Goal: Transaction & Acquisition: Obtain resource

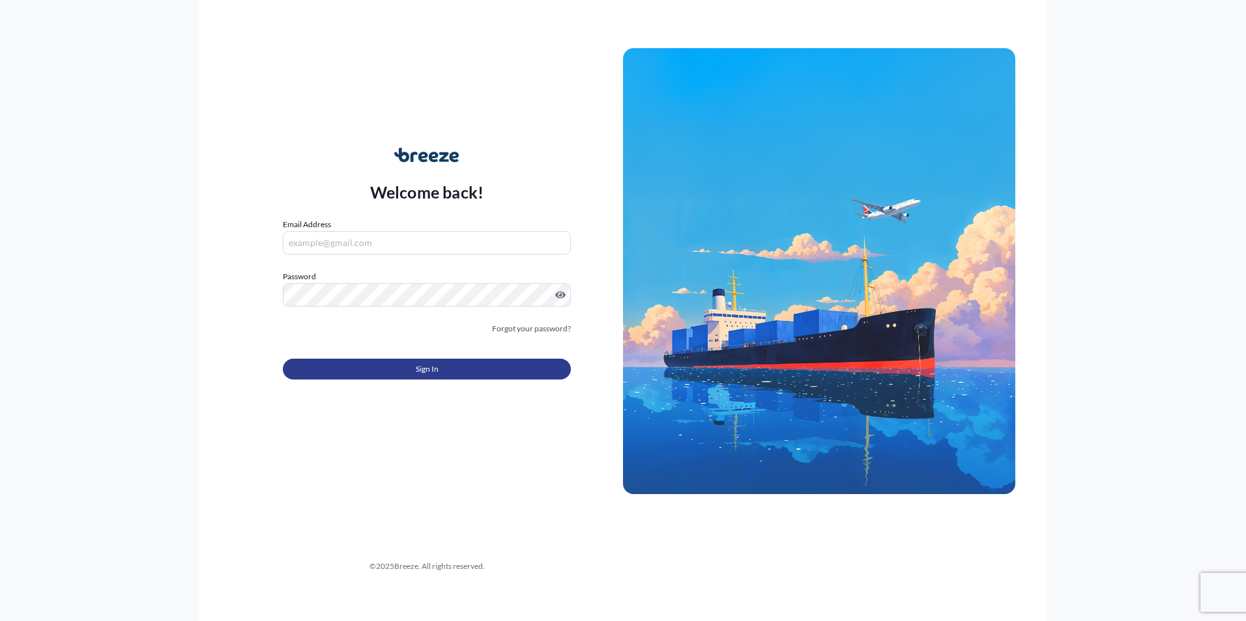
type input "[PERSON_NAME][EMAIL_ADDRESS][PERSON_NAME][DOMAIN_NAME]"
click at [438, 370] on button "Sign In" at bounding box center [427, 369] width 288 height 21
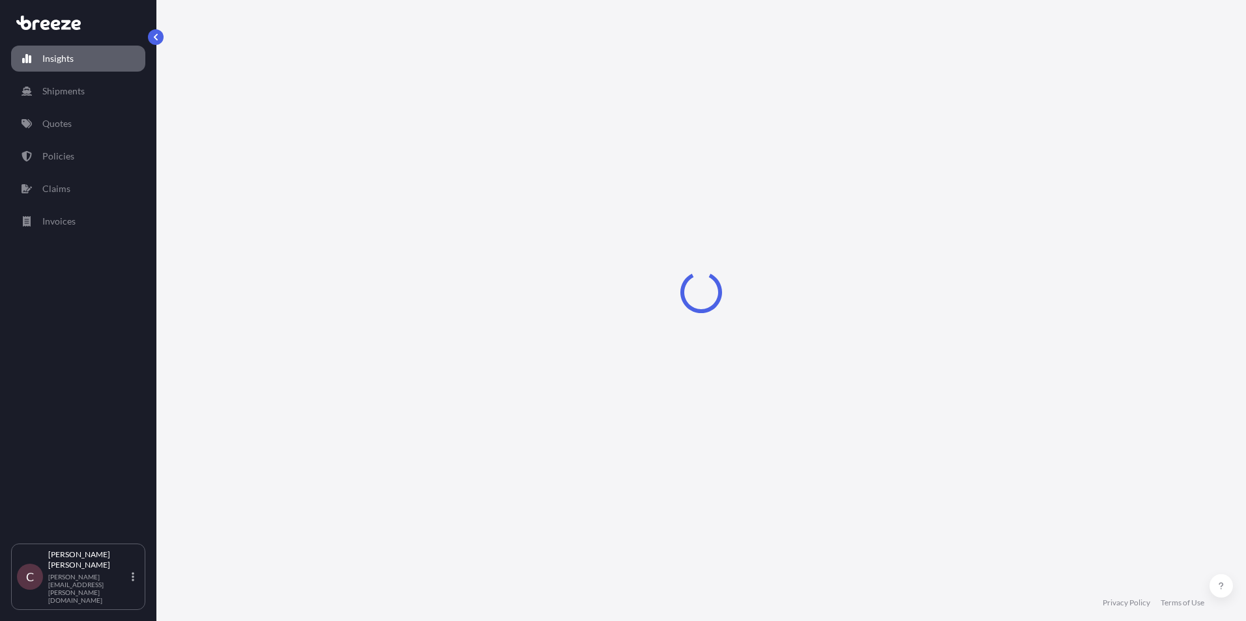
select select "2025"
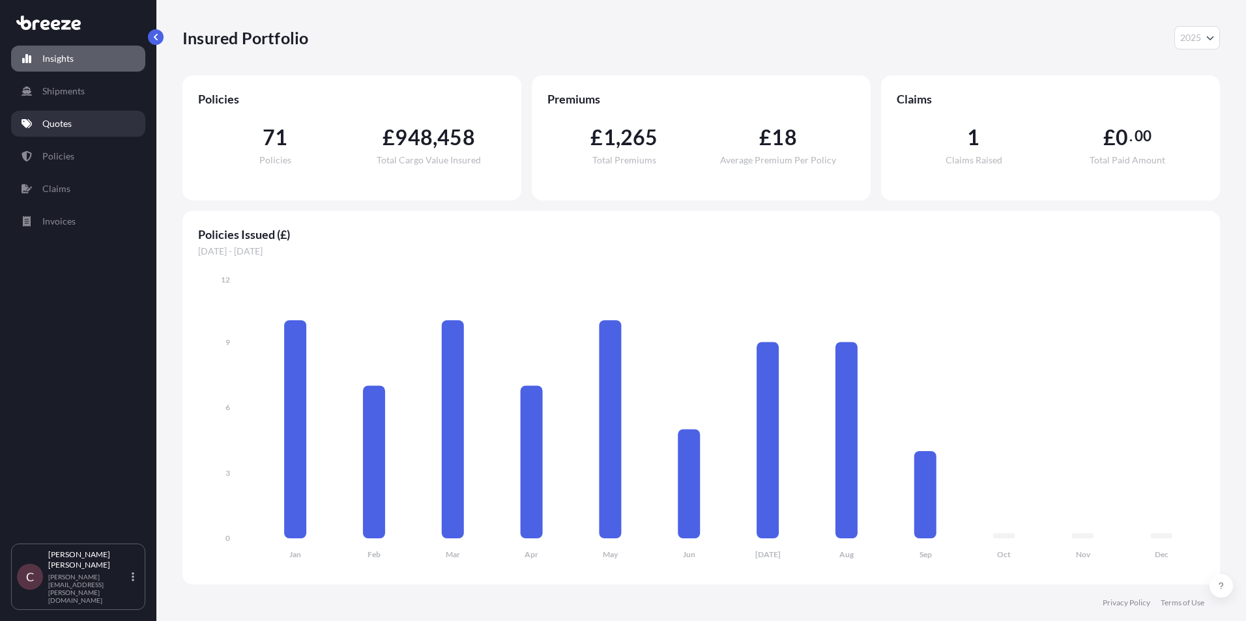
click at [64, 125] on p "Quotes" at bounding box center [56, 123] width 29 height 13
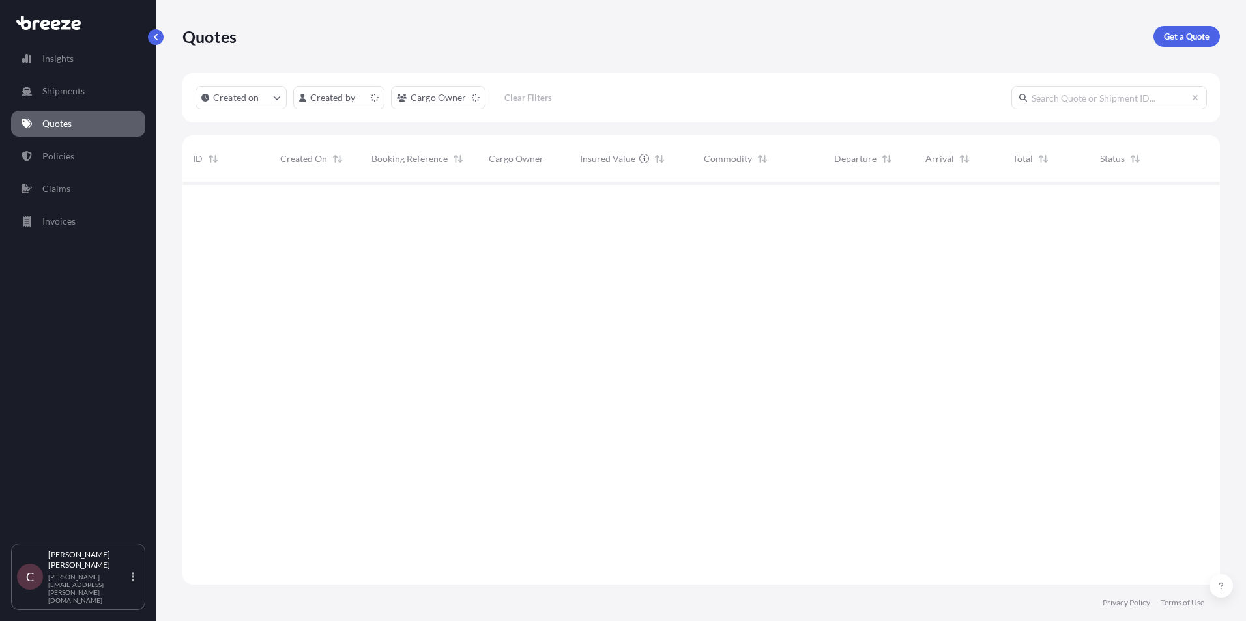
scroll to position [400, 1027]
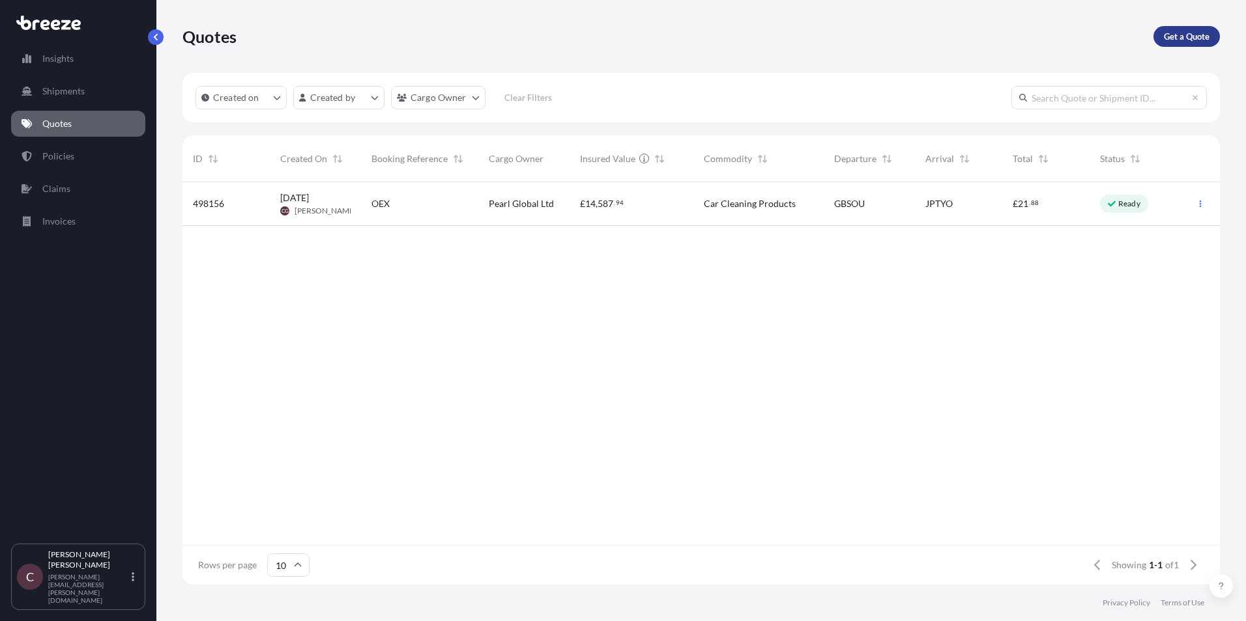
click at [1197, 42] on p "Get a Quote" at bounding box center [1186, 36] width 46 height 13
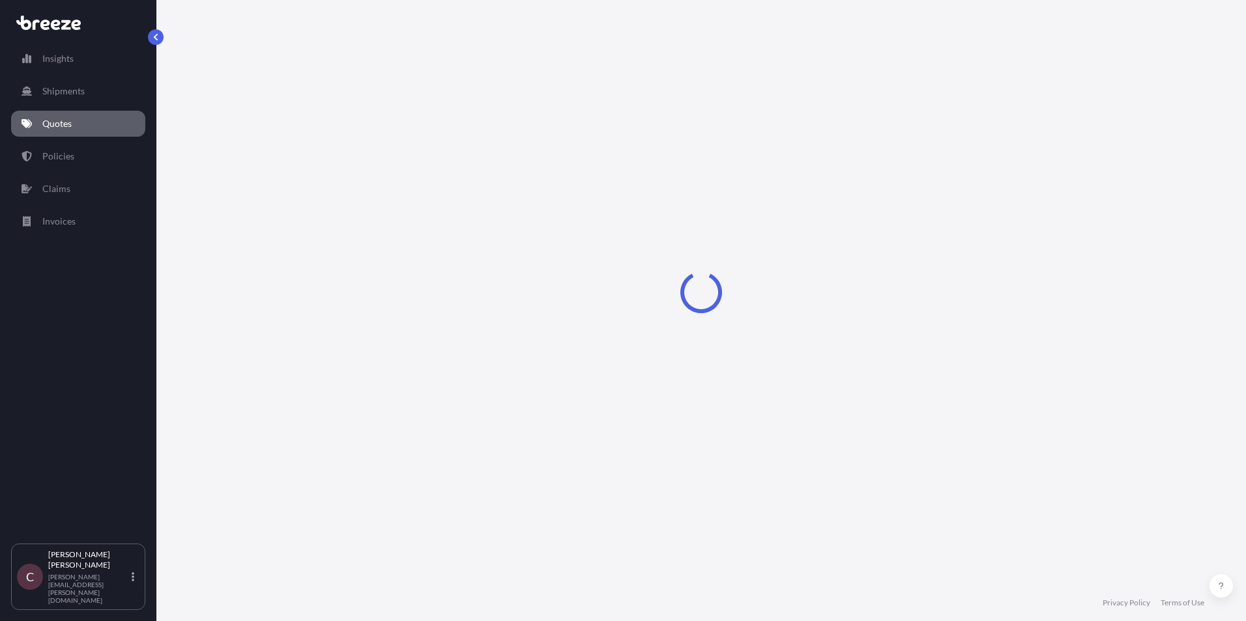
select select "Sea"
select select "1"
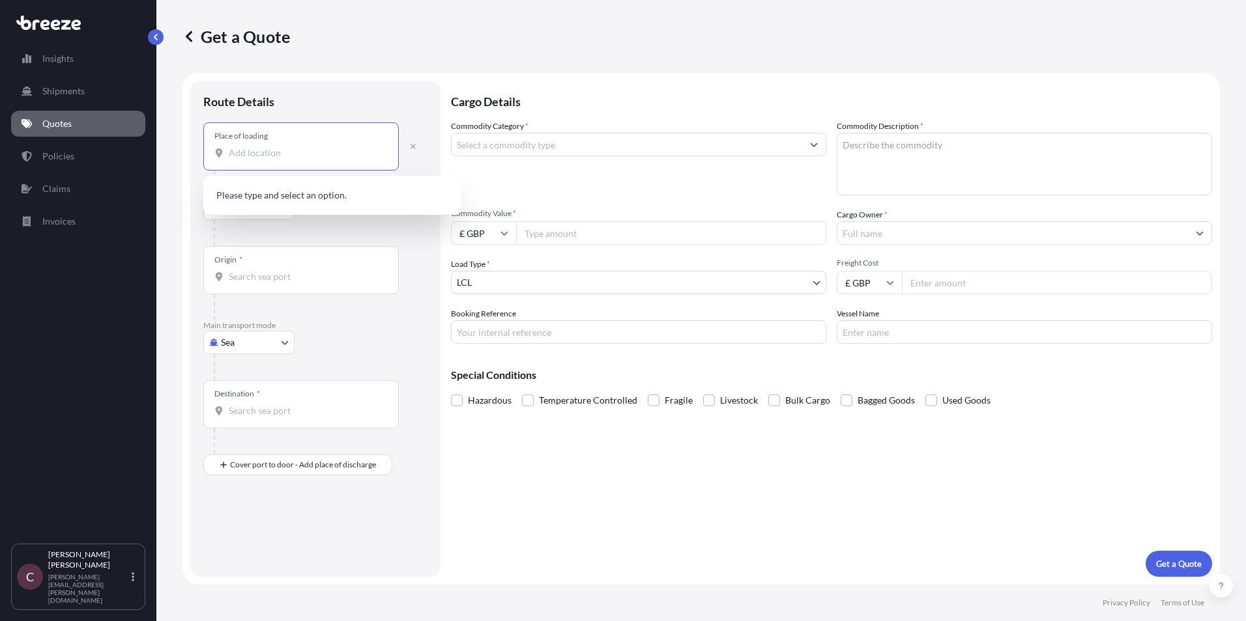
click at [296, 158] on input "Place of loading" at bounding box center [306, 153] width 154 height 13
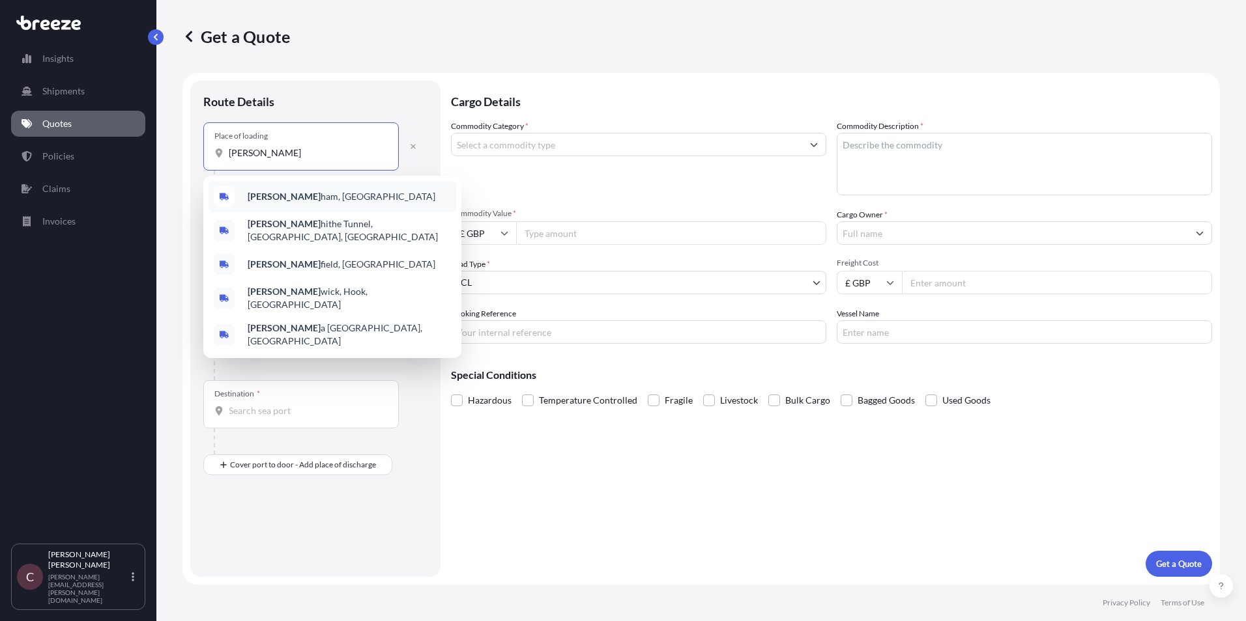
click at [285, 196] on span "[PERSON_NAME] ham, [GEOGRAPHIC_DATA]" at bounding box center [342, 196] width 188 height 13
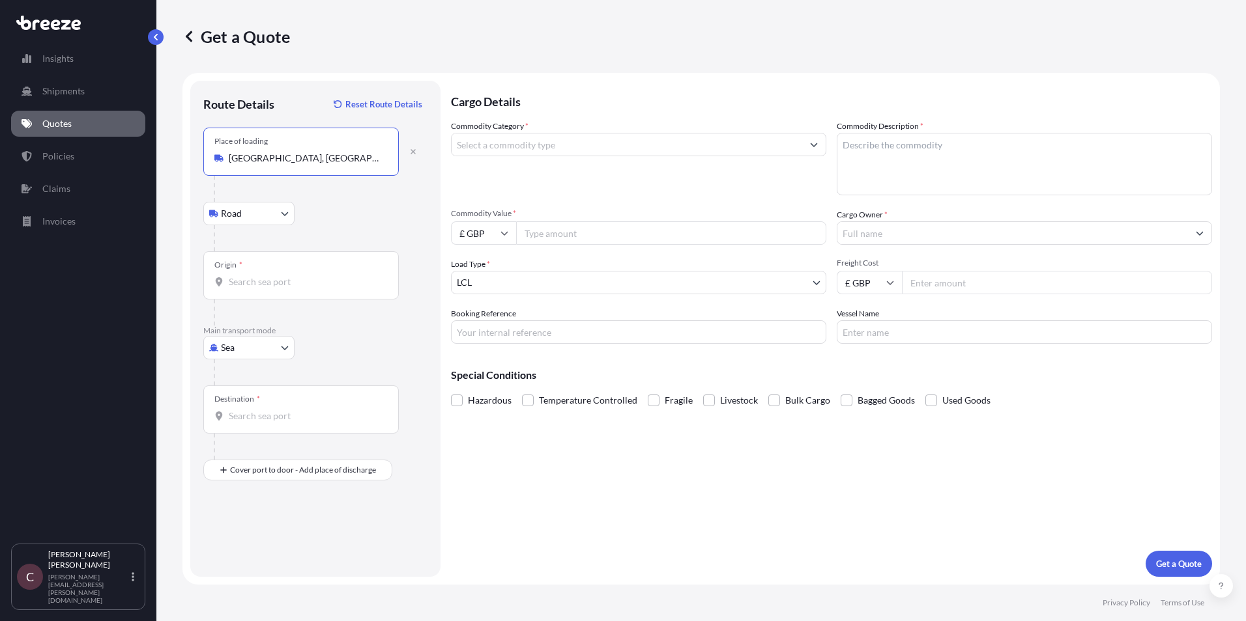
type input "[GEOGRAPHIC_DATA], [GEOGRAPHIC_DATA]"
click at [257, 284] on input "Origin *" at bounding box center [306, 282] width 154 height 13
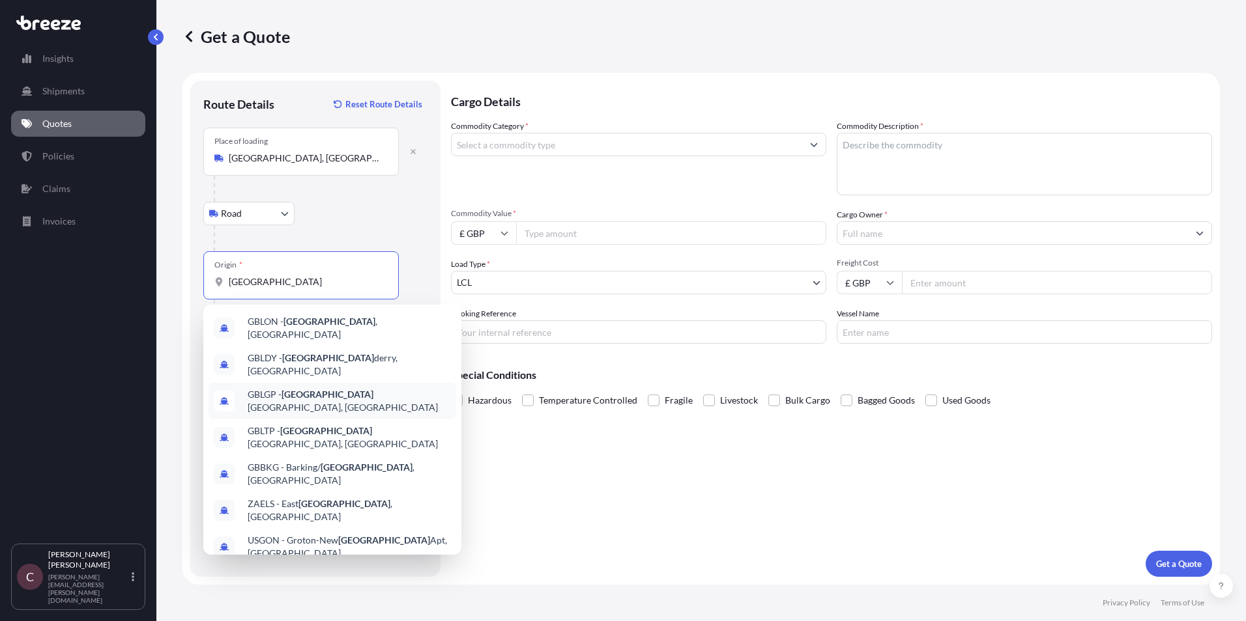
click at [299, 388] on span "GBLGP - [GEOGRAPHIC_DATA], [GEOGRAPHIC_DATA]" at bounding box center [349, 401] width 203 height 26
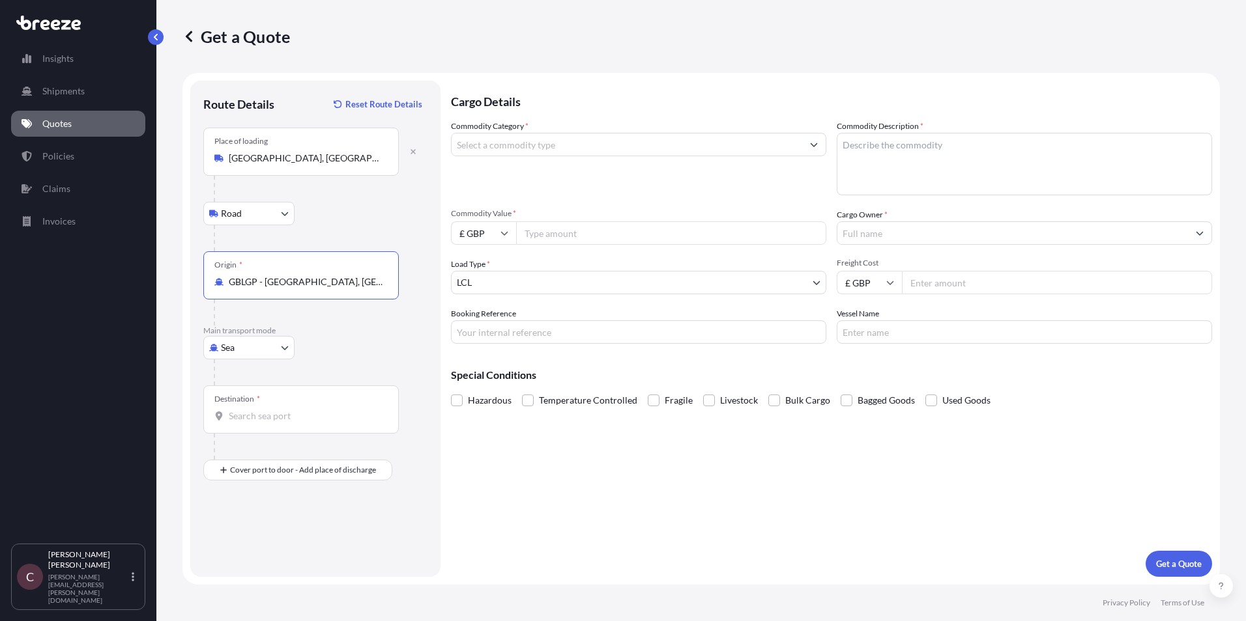
type input "GBLGP - [GEOGRAPHIC_DATA], [GEOGRAPHIC_DATA]"
click at [272, 417] on input "Destination *" at bounding box center [306, 416] width 154 height 13
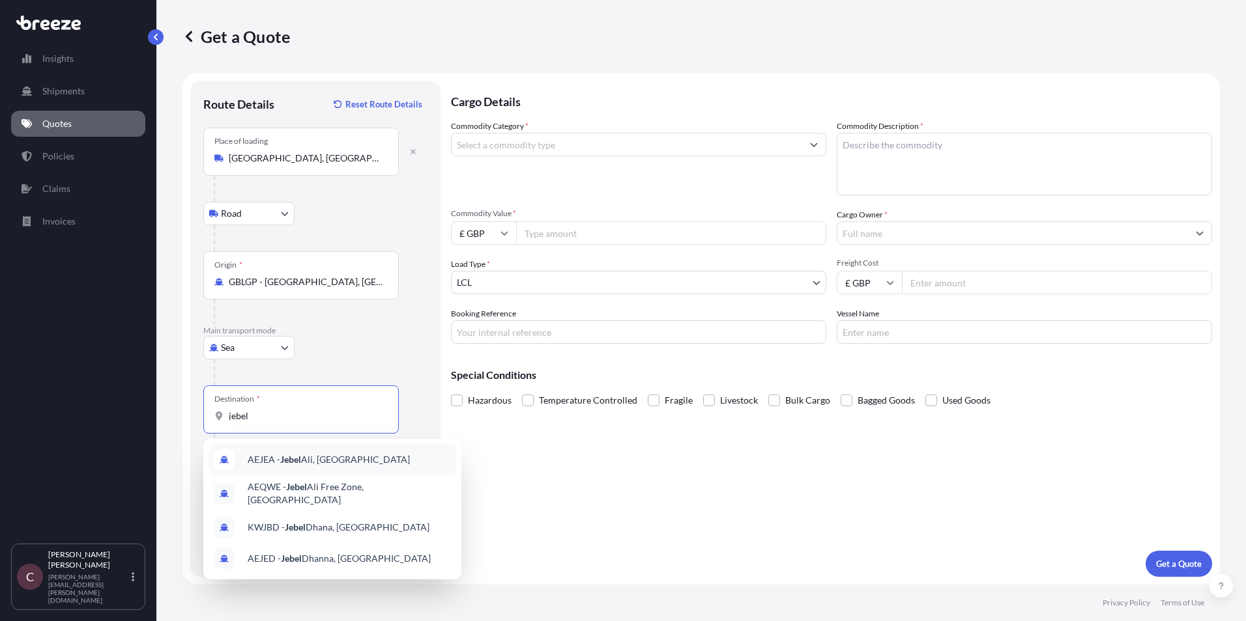
click at [279, 464] on span "AEJEA - [GEOGRAPHIC_DATA], [GEOGRAPHIC_DATA]" at bounding box center [329, 459] width 162 height 13
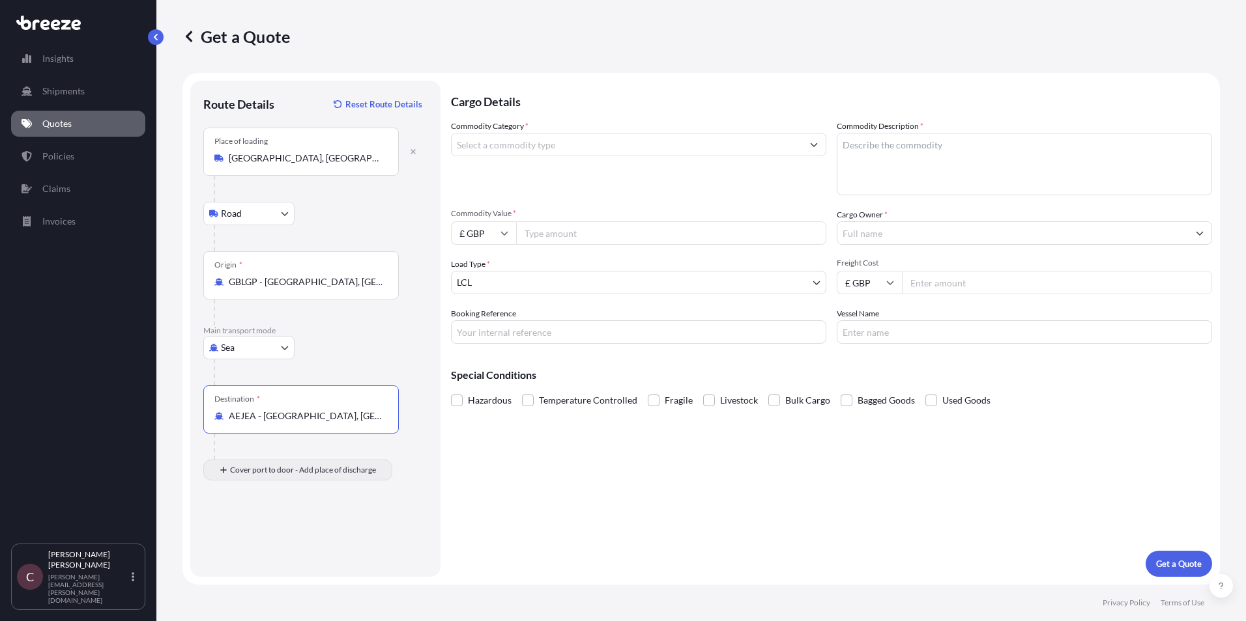
type input "AEJEA - [GEOGRAPHIC_DATA], [GEOGRAPHIC_DATA]"
click at [265, 541] on input "Place of Discharge" at bounding box center [306, 540] width 154 height 13
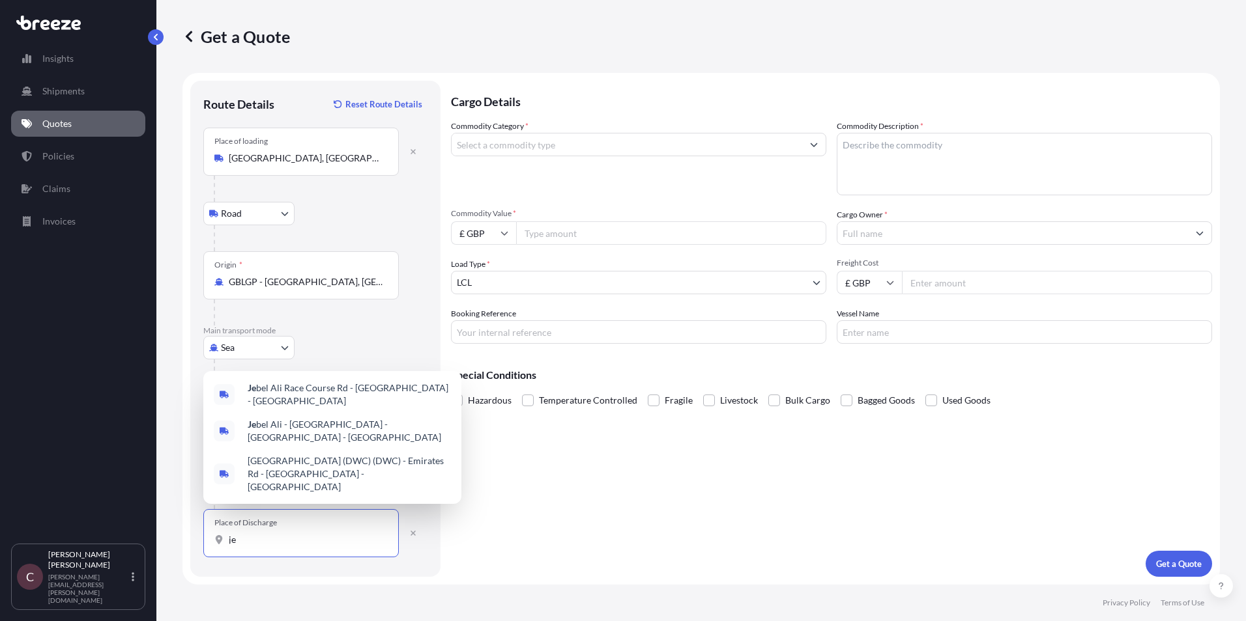
type input "j"
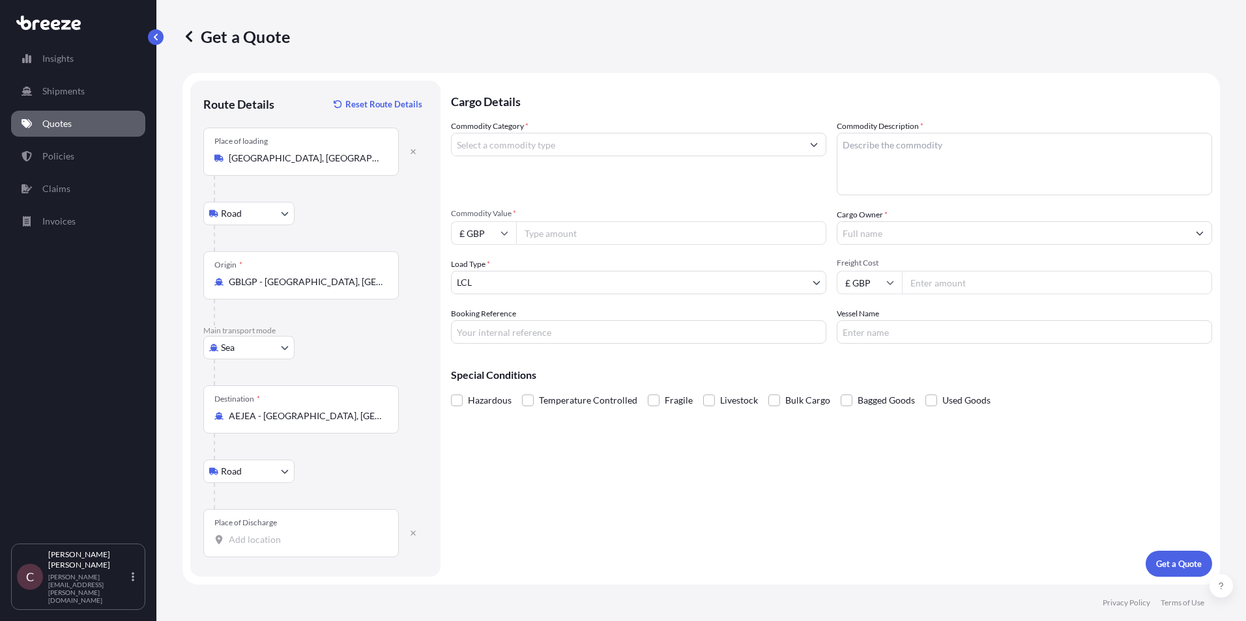
click at [270, 541] on input "Place of Discharge" at bounding box center [306, 540] width 154 height 13
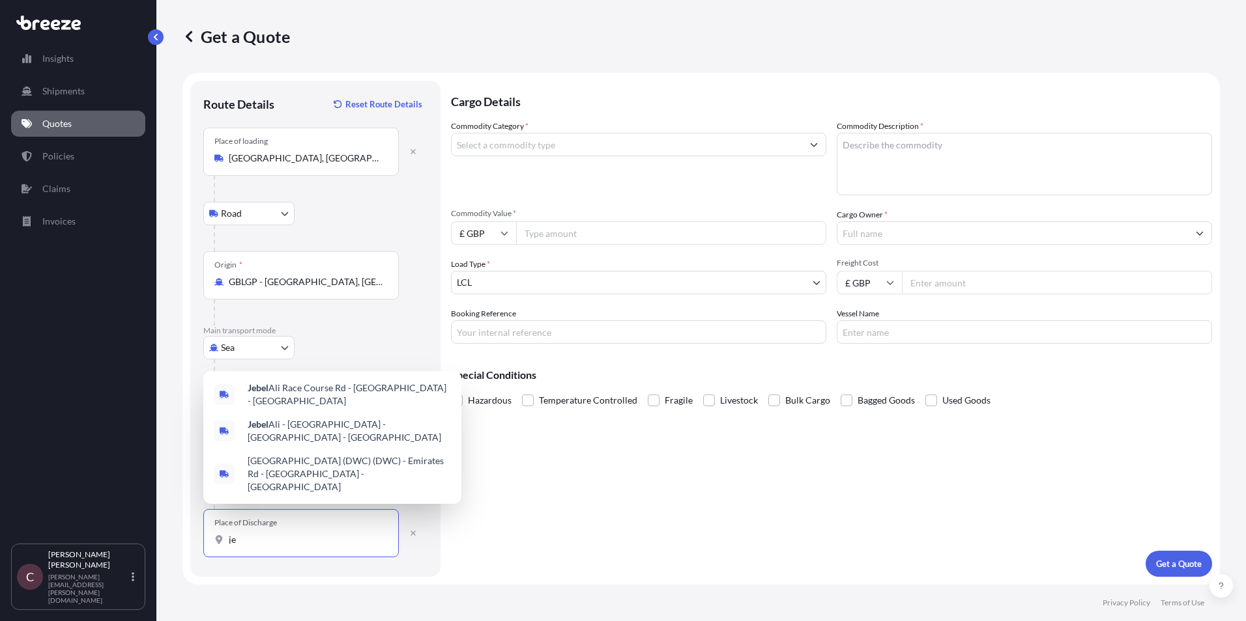
type input "j"
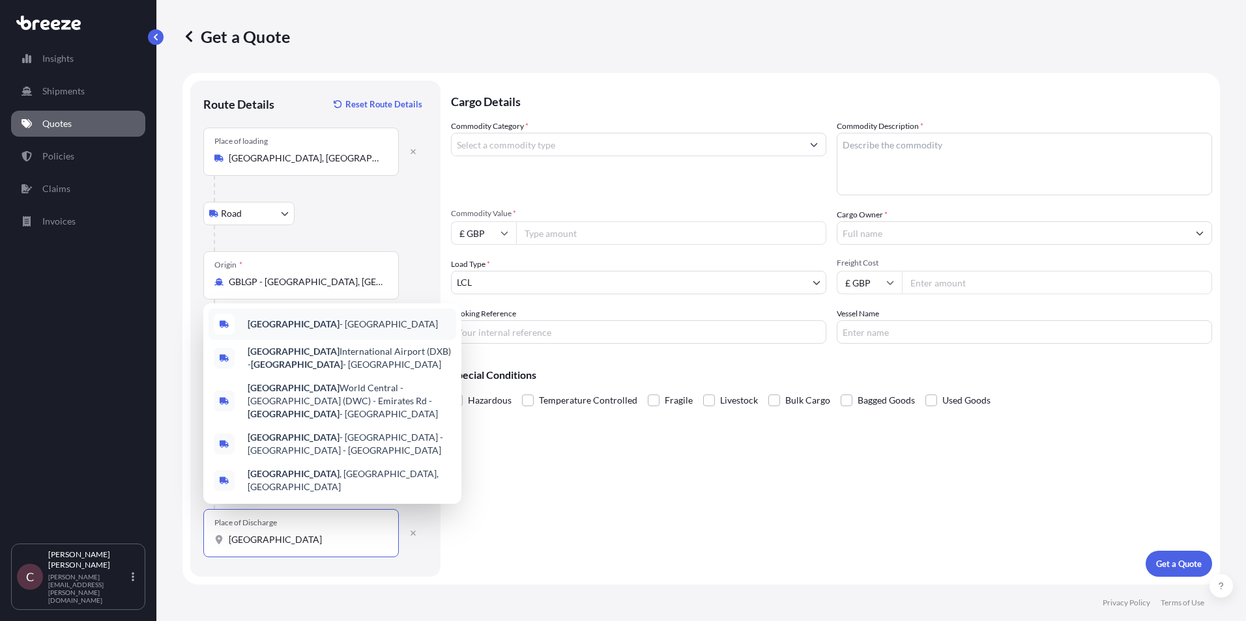
click at [312, 331] on span "[GEOGRAPHIC_DATA] - [GEOGRAPHIC_DATA]" at bounding box center [343, 324] width 190 height 13
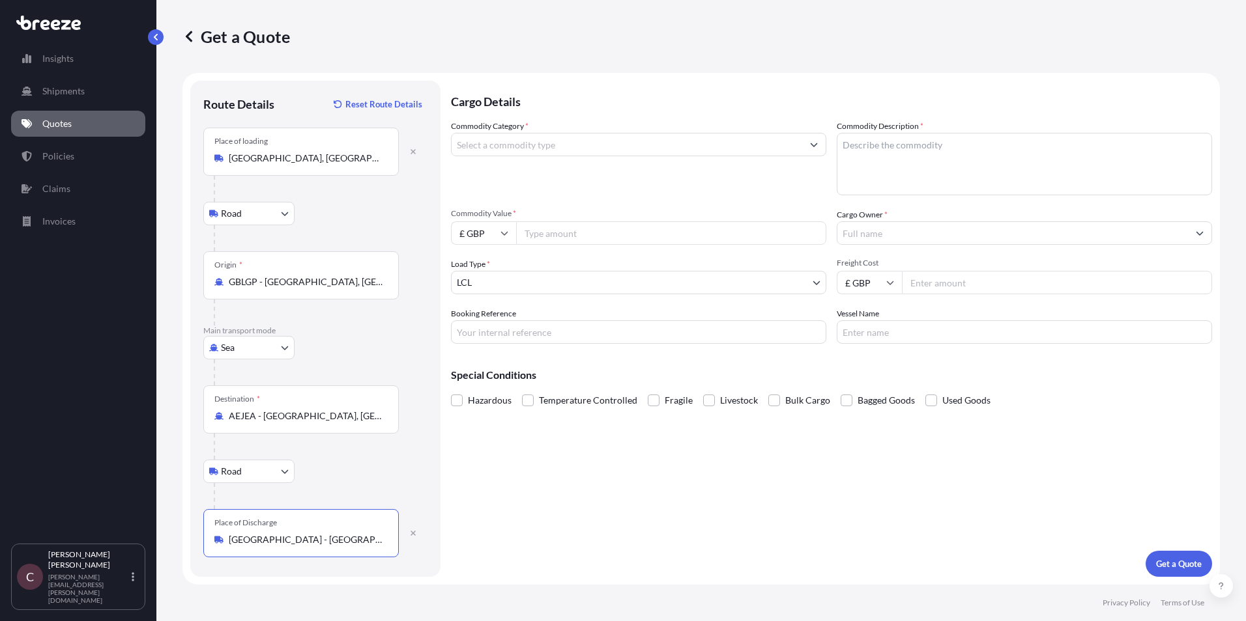
type input "[GEOGRAPHIC_DATA] - [GEOGRAPHIC_DATA]"
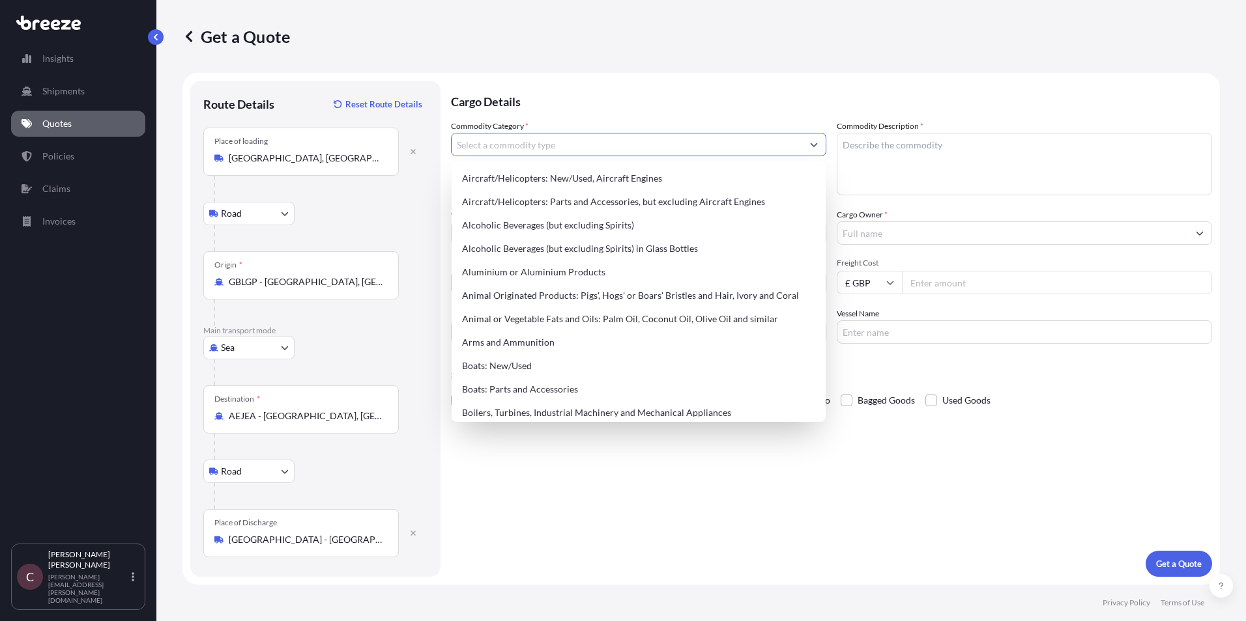
click at [534, 143] on input "Commodity Category *" at bounding box center [626, 144] width 350 height 23
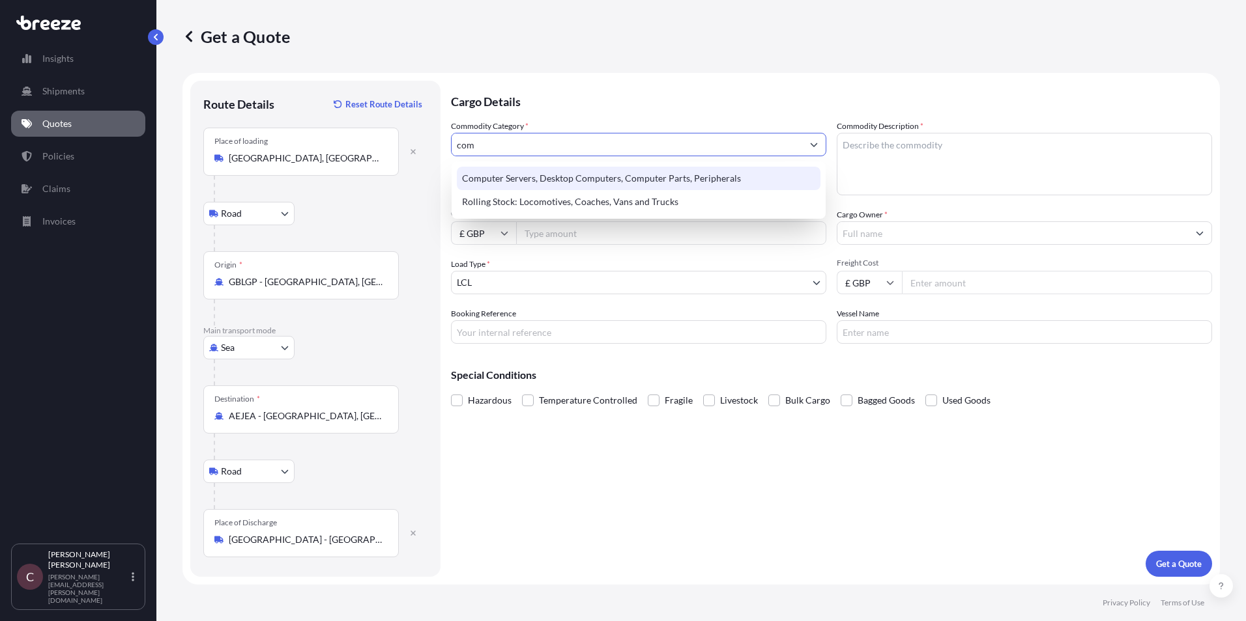
click at [577, 181] on div "Computer Servers, Desktop Computers, Computer Parts, Peripherals" at bounding box center [638, 178] width 363 height 23
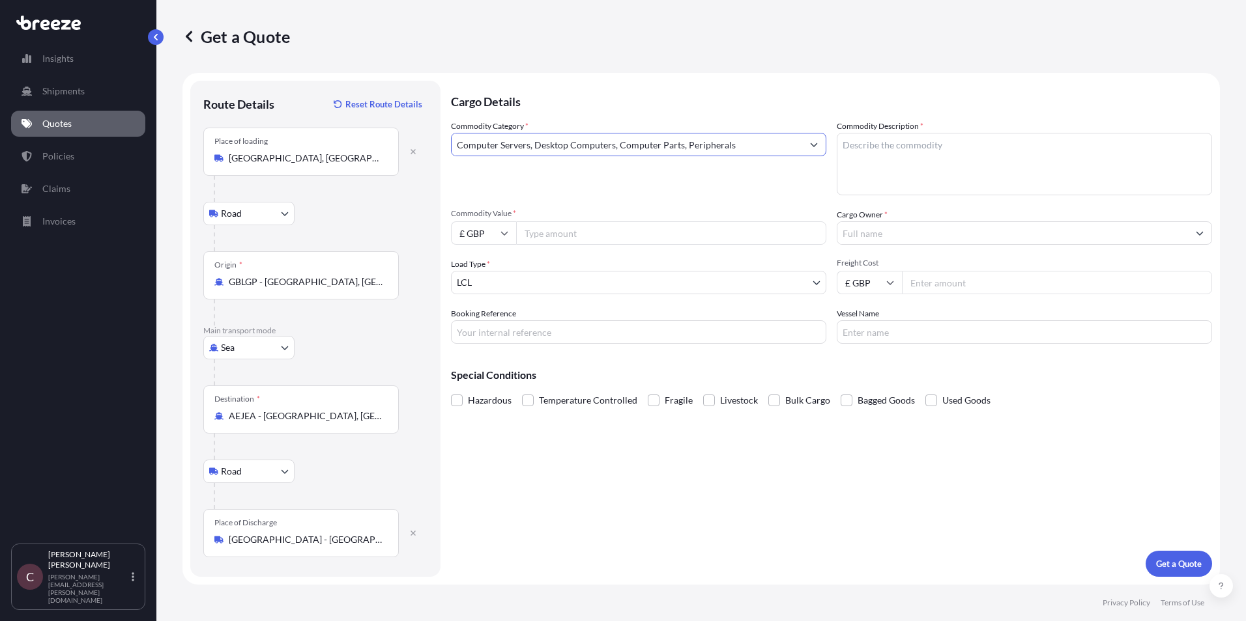
type input "Computer Servers, Desktop Computers, Computer Parts, Peripherals"
click at [871, 147] on textarea "Commodity Description *" at bounding box center [1023, 164] width 375 height 63
type textarea "computer parts & Titanium powder non hazardous"
click at [579, 230] on input "Commodity Value *" at bounding box center [671, 232] width 310 height 23
type input "80000"
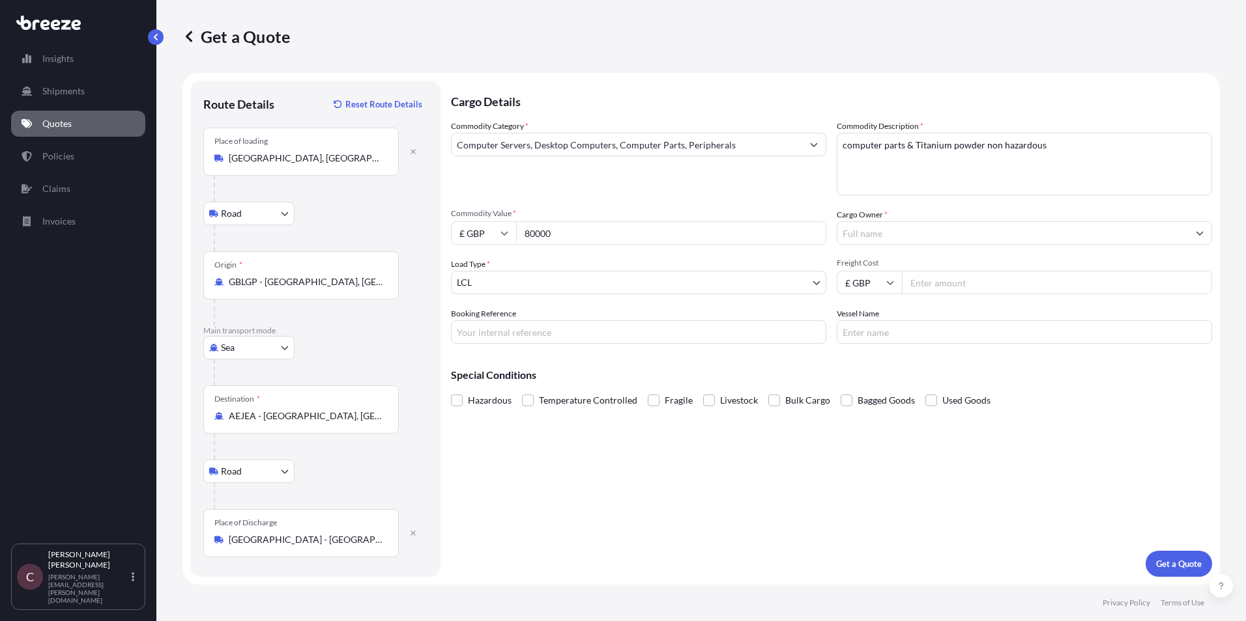
click at [569, 281] on body "Insights Shipments Quotes Policies Claims Invoices C [PERSON_NAME] [PERSON_NAME…" at bounding box center [623, 310] width 1246 height 621
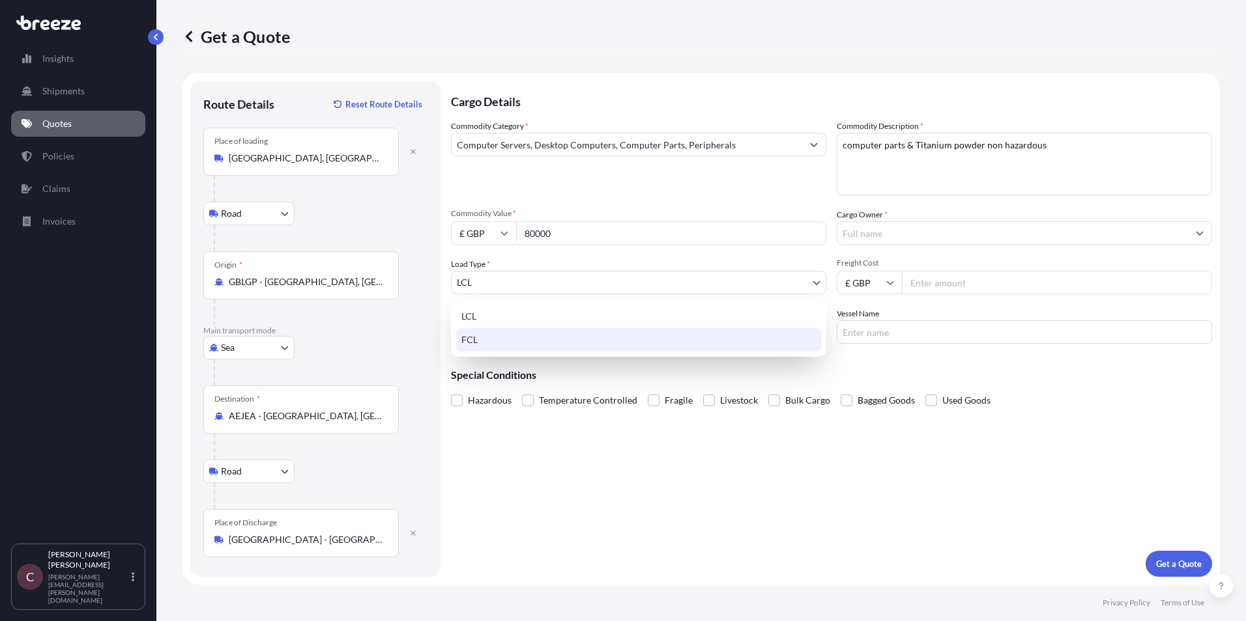
click at [534, 337] on div "FCL" at bounding box center [638, 339] width 365 height 23
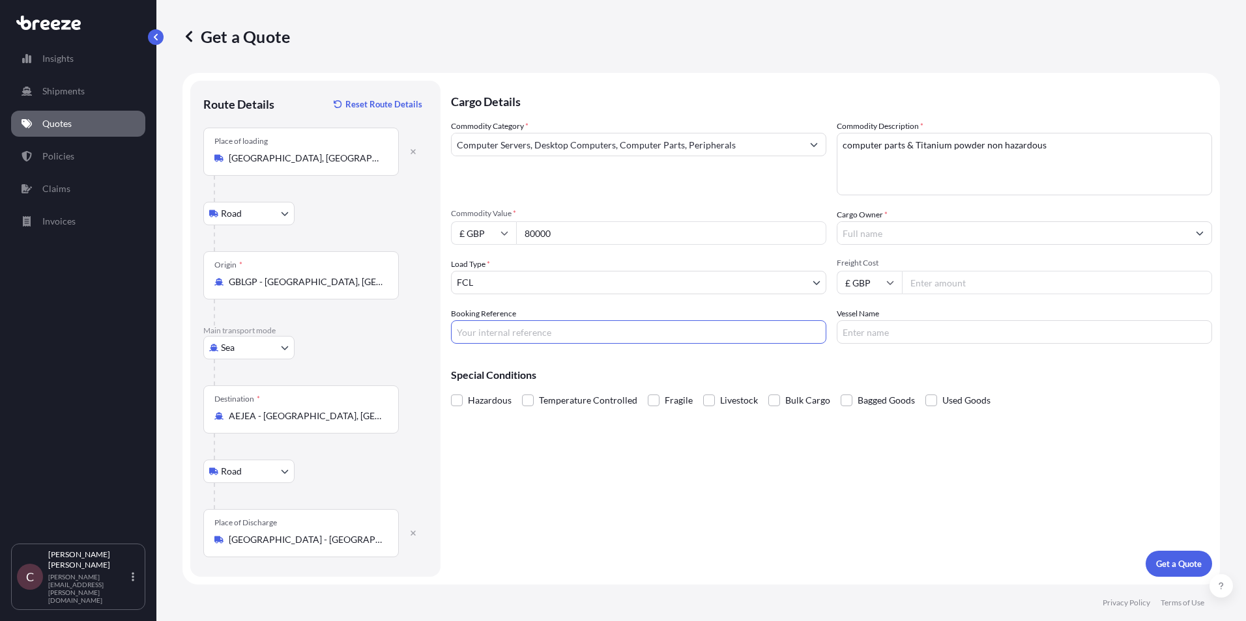
click at [540, 334] on input "Booking Reference" at bounding box center [638, 332] width 375 height 23
type input "OEX17418"
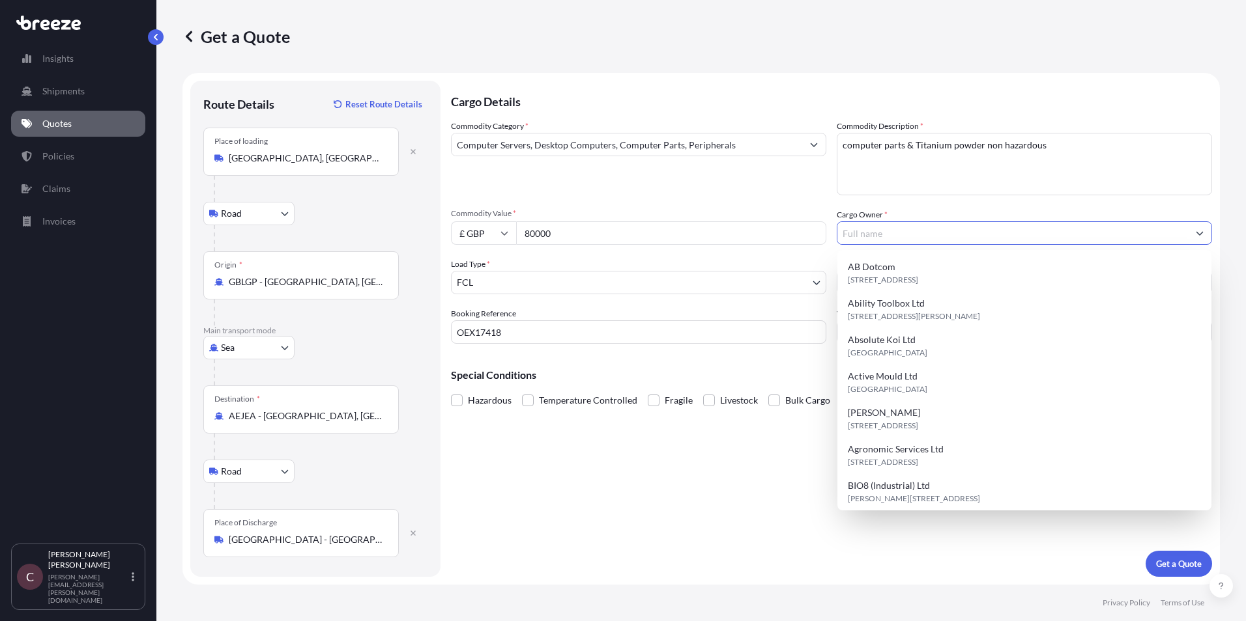
click at [1180, 234] on input "Cargo Owner *" at bounding box center [1012, 232] width 350 height 23
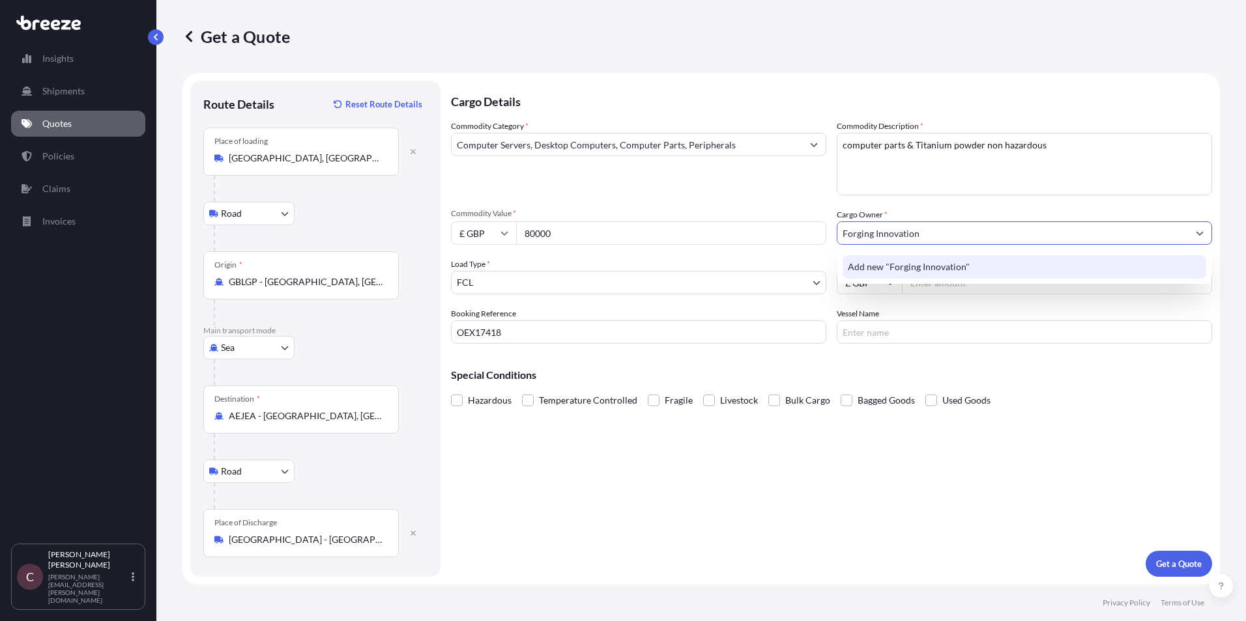
click at [882, 270] on span "Add new "Forging Innovation"" at bounding box center [909, 267] width 122 height 13
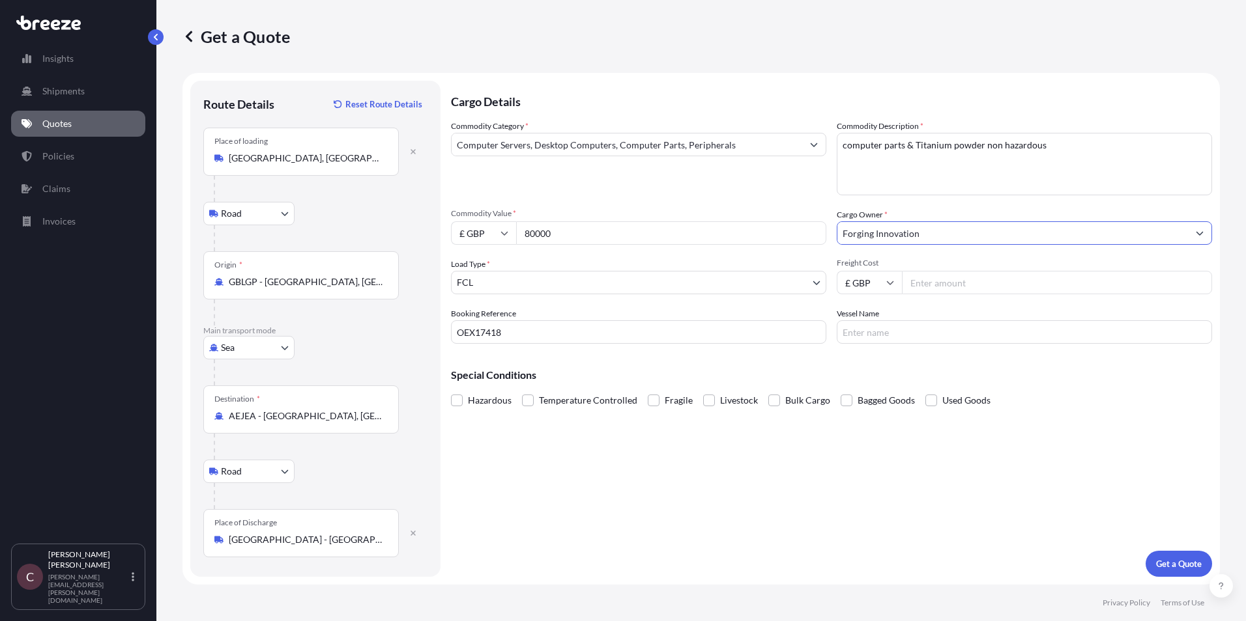
type input "Forging Innovation"
click at [950, 283] on input "Freight Cost" at bounding box center [1057, 282] width 310 height 23
click at [954, 278] on input "Freight Cost" at bounding box center [1057, 282] width 310 height 23
type input "5774.00"
click at [1170, 565] on p "Get a Quote" at bounding box center [1179, 564] width 46 height 13
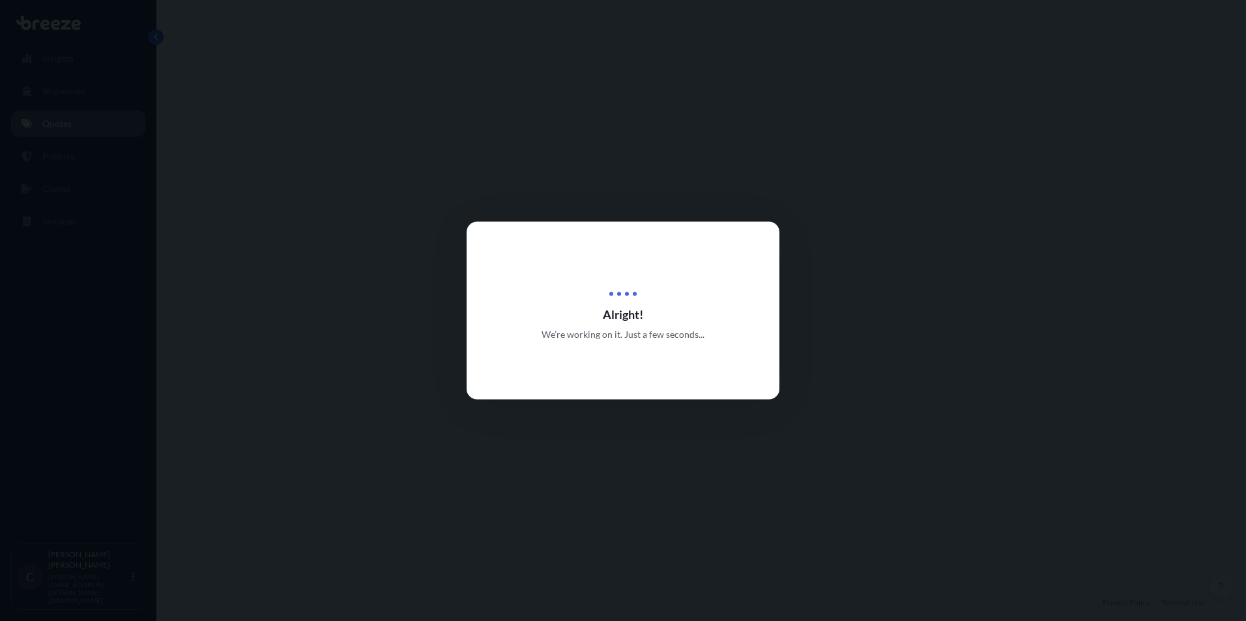
select select "Road"
select select "Sea"
select select "Road"
select select "2"
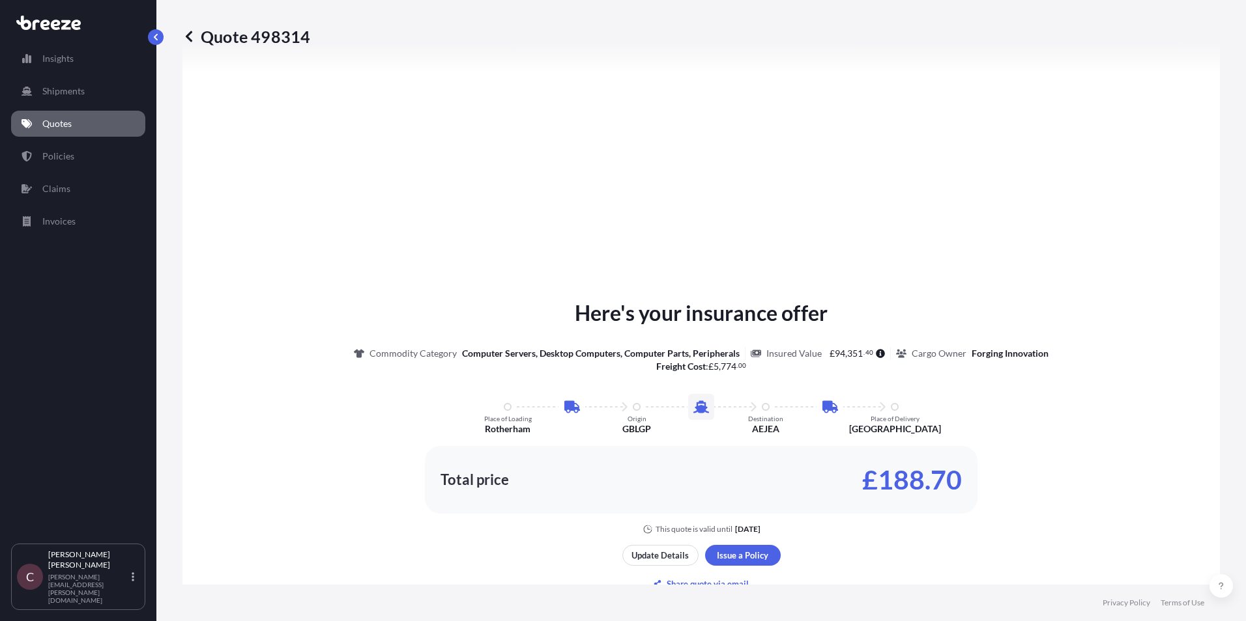
scroll to position [586, 0]
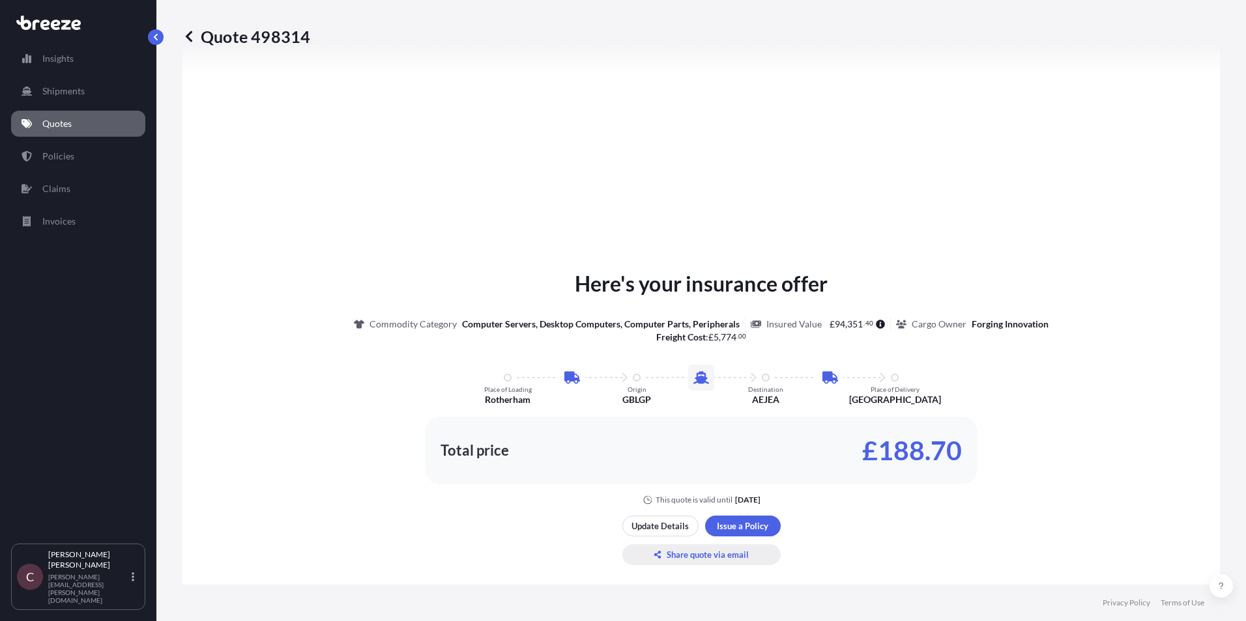
click at [682, 552] on p "Share quote via email" at bounding box center [707, 555] width 82 height 13
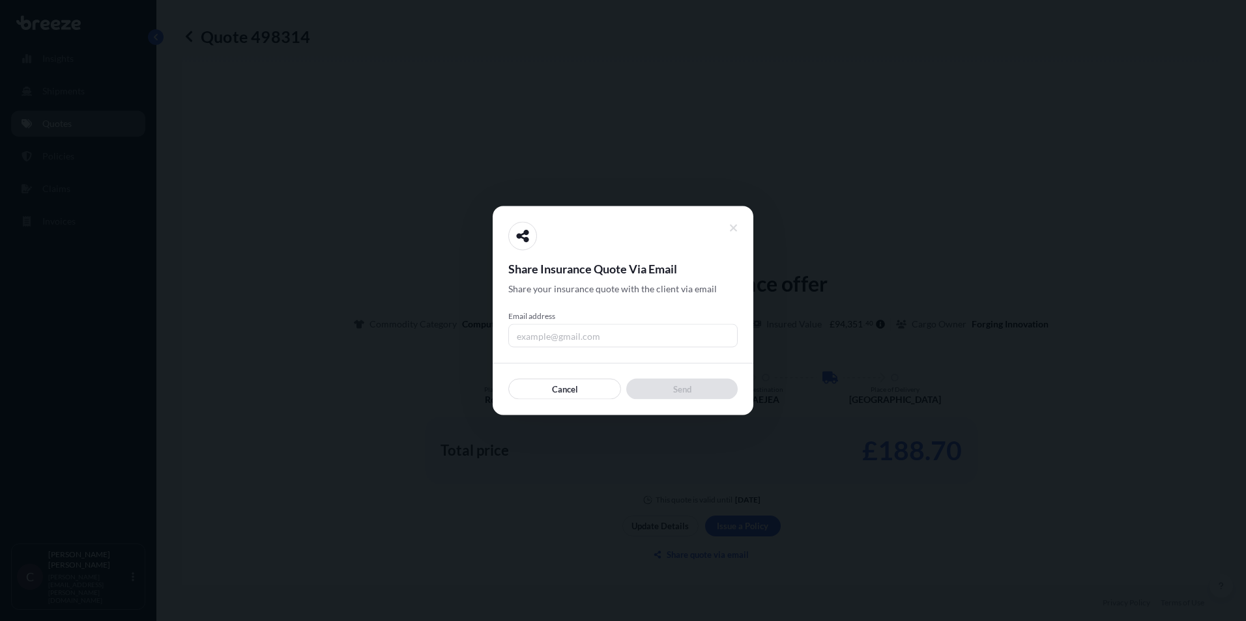
click at [575, 331] on input "Email address" at bounding box center [622, 335] width 229 height 23
type input "[PERSON_NAME][EMAIL_ADDRESS][DOMAIN_NAME]"
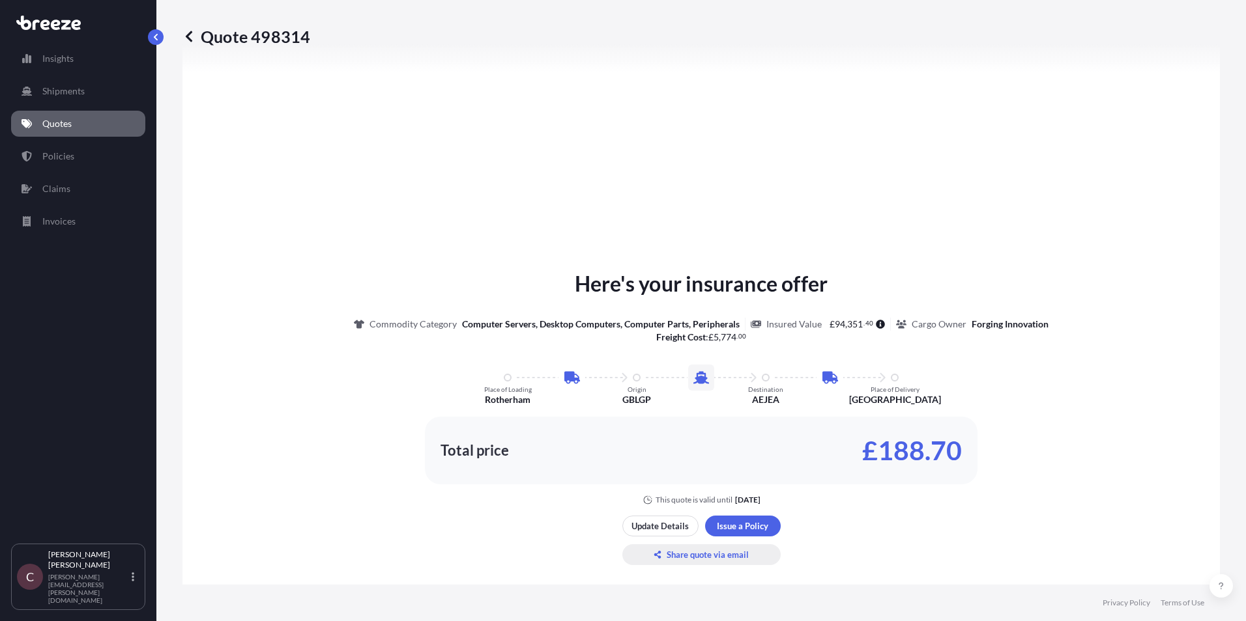
click at [711, 554] on p "Share quote via email" at bounding box center [707, 555] width 82 height 13
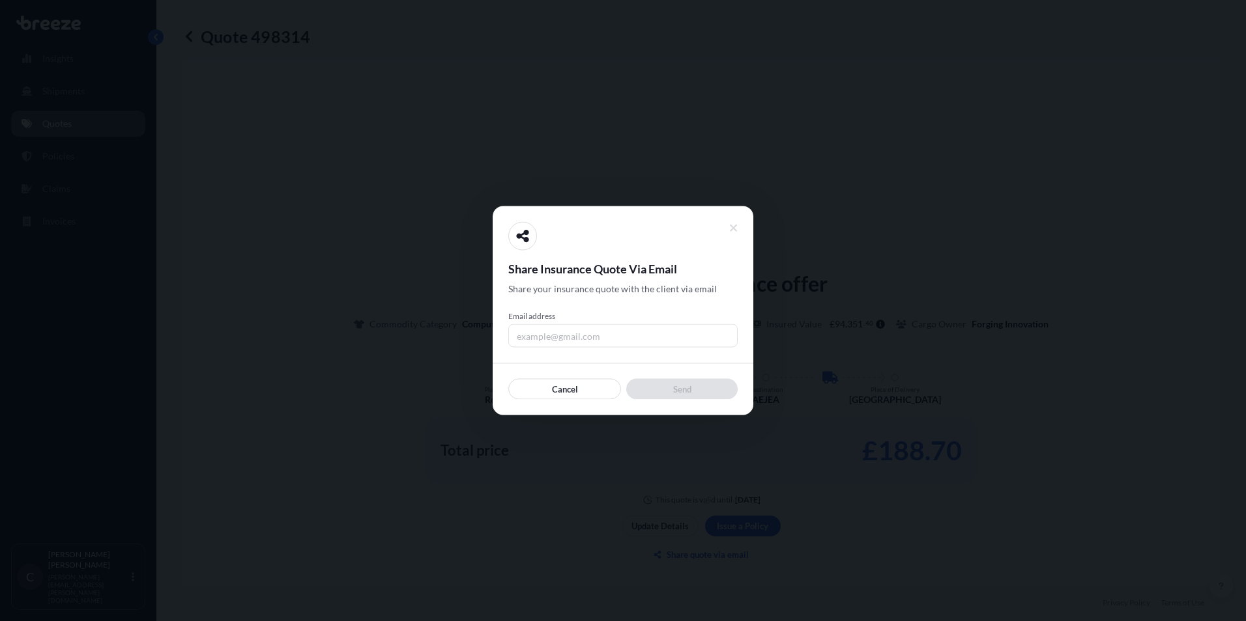
click at [615, 340] on input "Email address" at bounding box center [622, 335] width 229 height 23
type input "c"
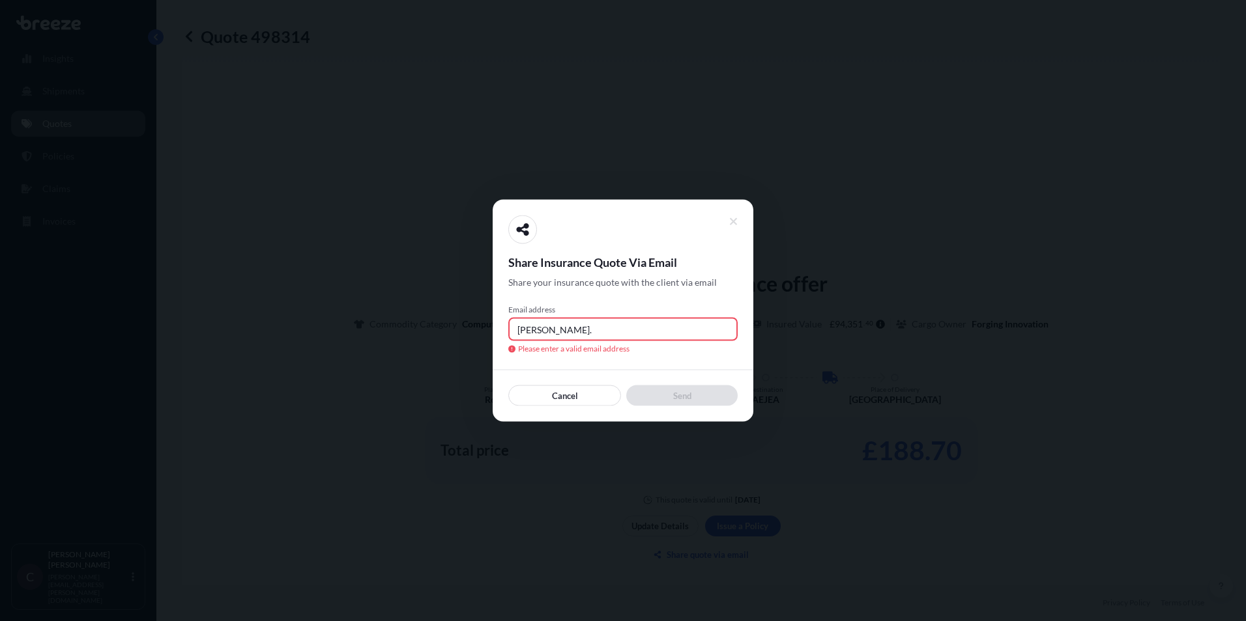
type input "[PERSON_NAME][EMAIL_ADDRESS][PERSON_NAME][DOMAIN_NAME]"
